Goal: Task Accomplishment & Management: Manage account settings

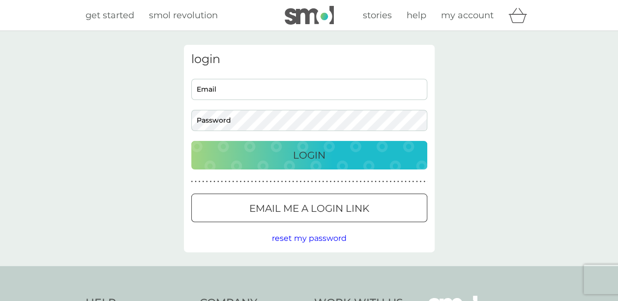
type input "[EMAIL_ADDRESS][DOMAIN_NAME]"
click at [287, 161] on div "Login" at bounding box center [309, 155] width 216 height 16
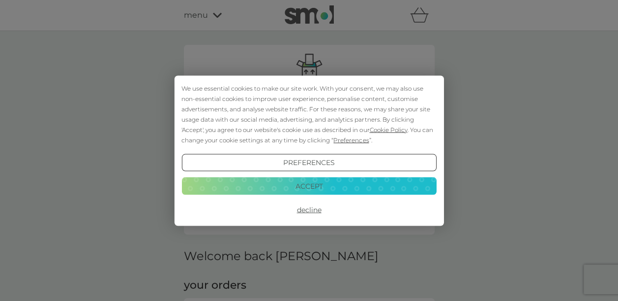
click at [304, 202] on button "Decline" at bounding box center [309, 210] width 255 height 18
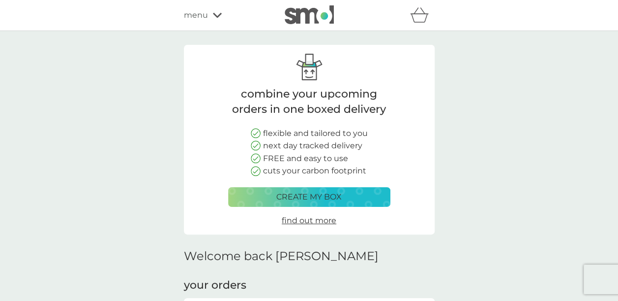
click at [215, 13] on icon at bounding box center [217, 15] width 9 height 6
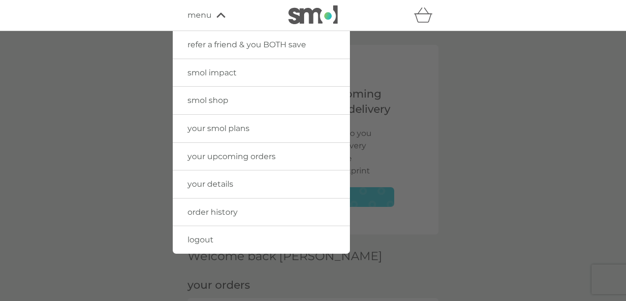
click at [201, 181] on span "your details" at bounding box center [210, 183] width 46 height 9
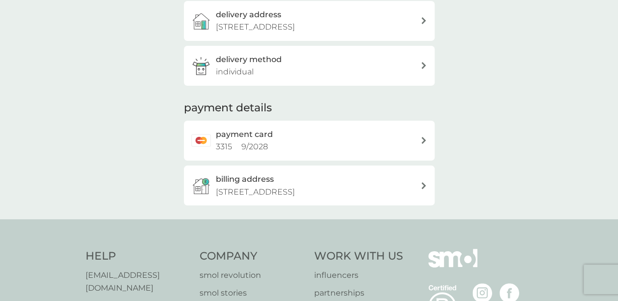
scroll to position [199, 0]
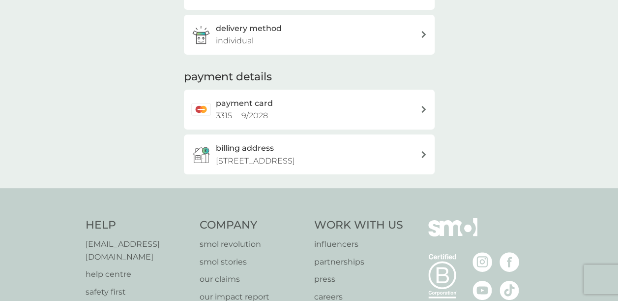
click at [334, 109] on div "payment card 3315 9 / 2028" at bounding box center [318, 109] width 205 height 25
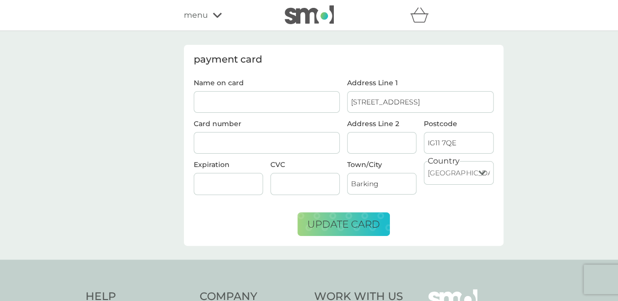
click at [295, 106] on input "Name on card" at bounding box center [267, 102] width 147 height 22
type input "C L Arnold"
click at [291, 180] on iframe at bounding box center [305, 184] width 61 height 8
click at [338, 219] on span "update card" at bounding box center [343, 224] width 73 height 12
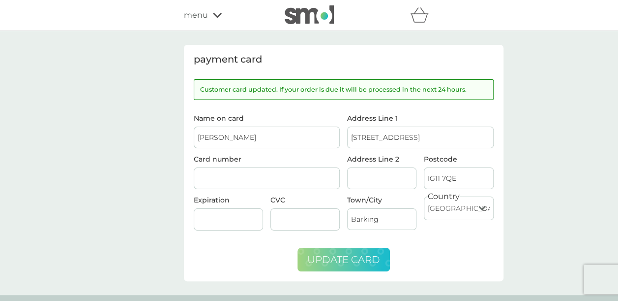
click at [215, 13] on icon at bounding box center [217, 15] width 9 height 6
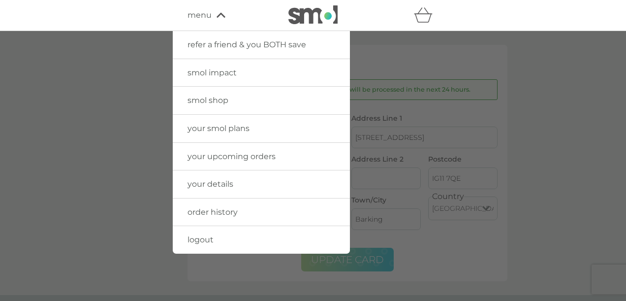
click at [194, 181] on span "your details" at bounding box center [210, 183] width 46 height 9
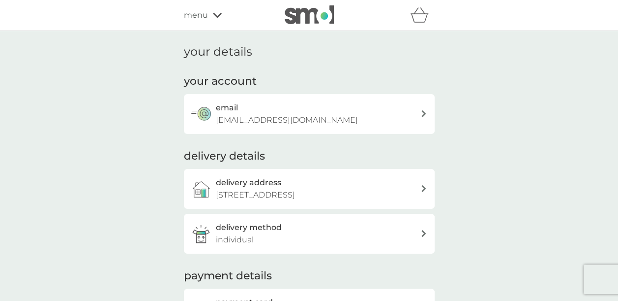
click at [203, 15] on span "menu" at bounding box center [196, 15] width 24 height 13
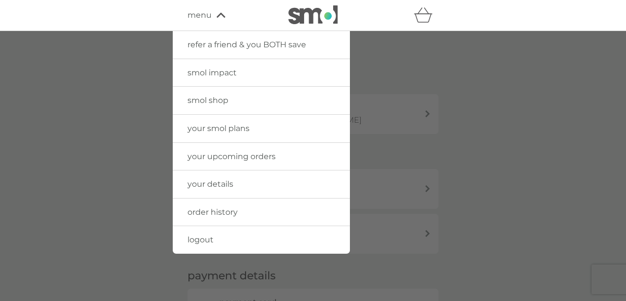
click at [197, 237] on span "logout" at bounding box center [200, 239] width 26 height 9
